Goal: Entertainment & Leisure: Browse casually

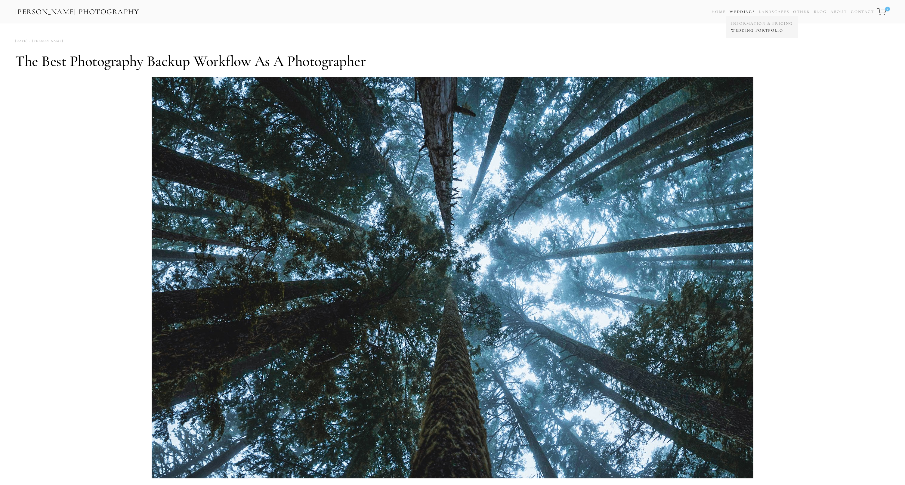
click at [744, 32] on link "Wedding Portfolio" at bounding box center [762, 30] width 64 height 7
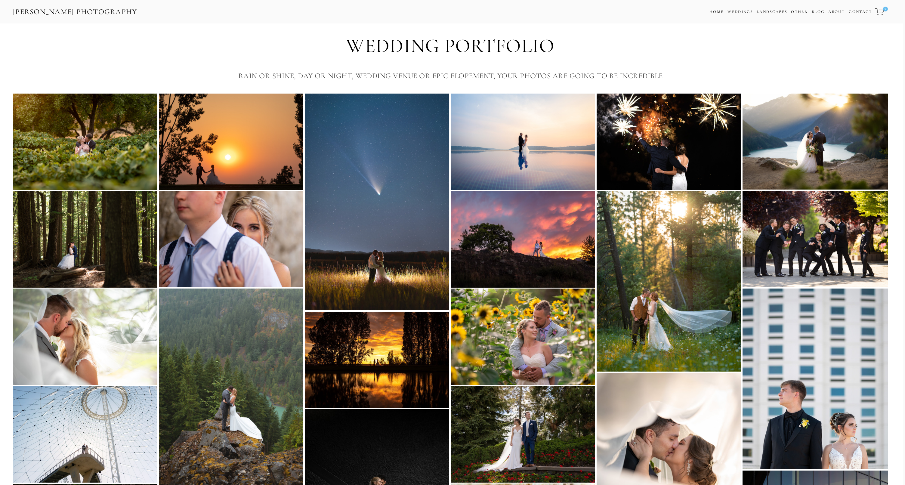
click at [142, 120] on img at bounding box center [85, 142] width 144 height 96
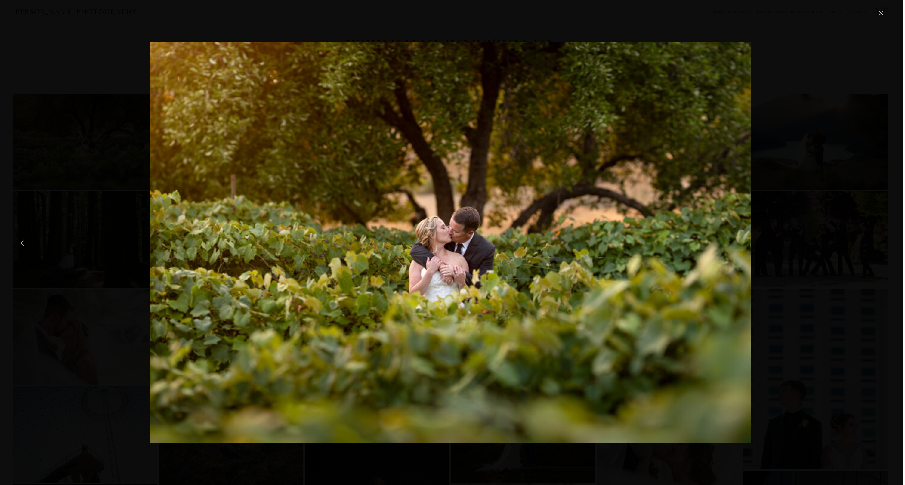
scroll to position [0, 2]
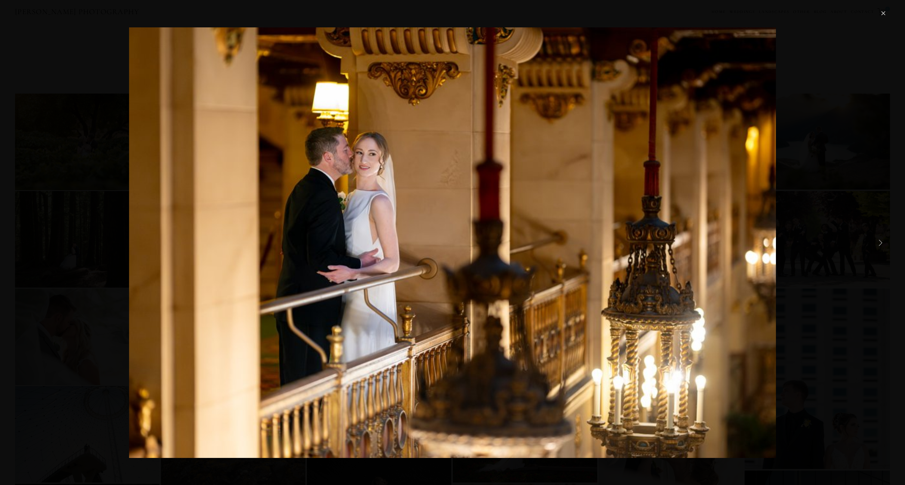
click at [884, 13] on link "Close" at bounding box center [883, 13] width 7 height 7
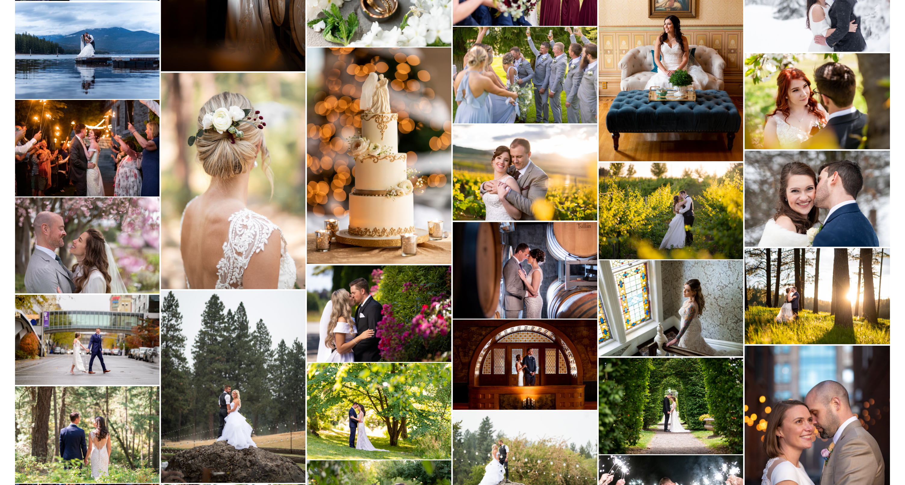
scroll to position [2670, 0]
